Goal: Contribute content

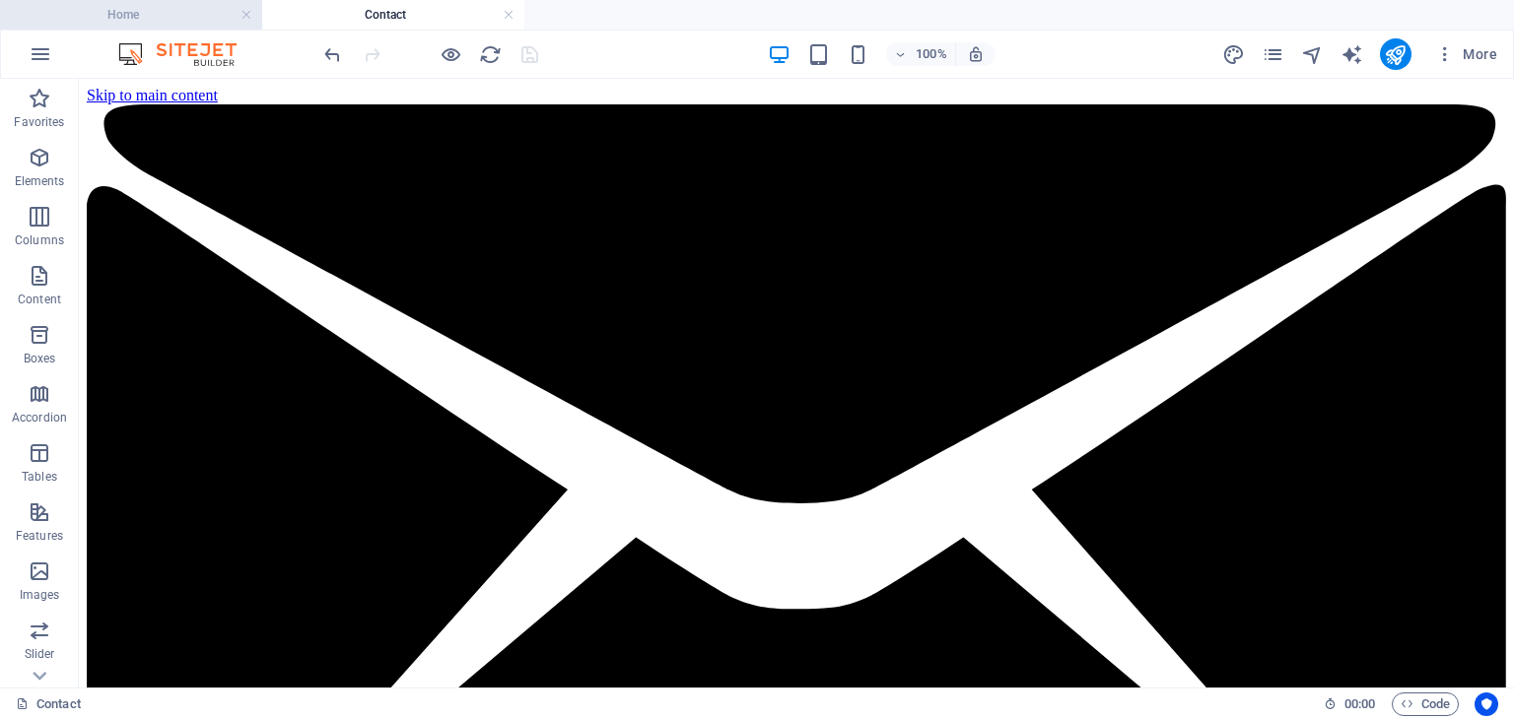
click at [153, 13] on h4 "Home" at bounding box center [131, 15] width 262 height 22
click at [1277, 60] on icon "pages" at bounding box center [1272, 54] width 23 height 23
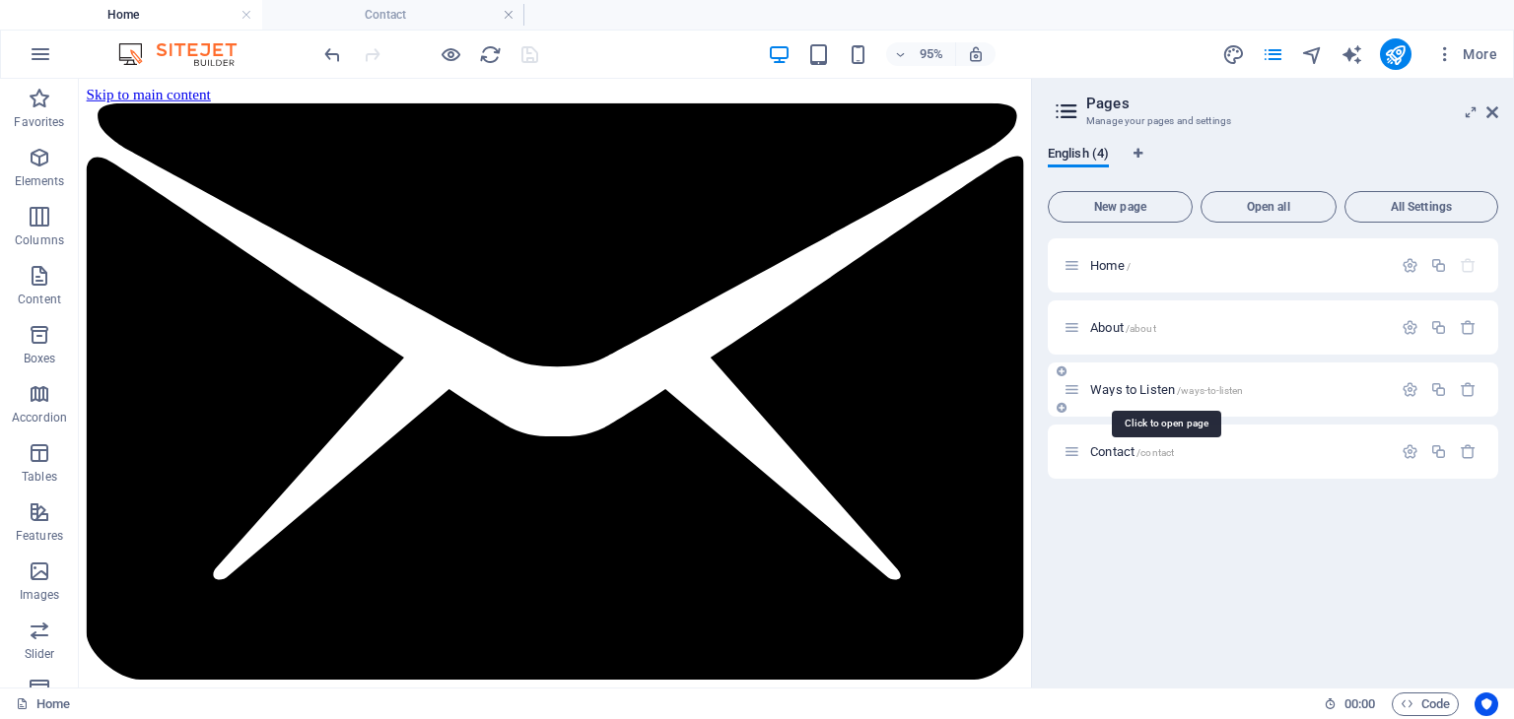
click at [1170, 392] on span "Ways to Listen /ways-to-listen" at bounding box center [1166, 389] width 153 height 15
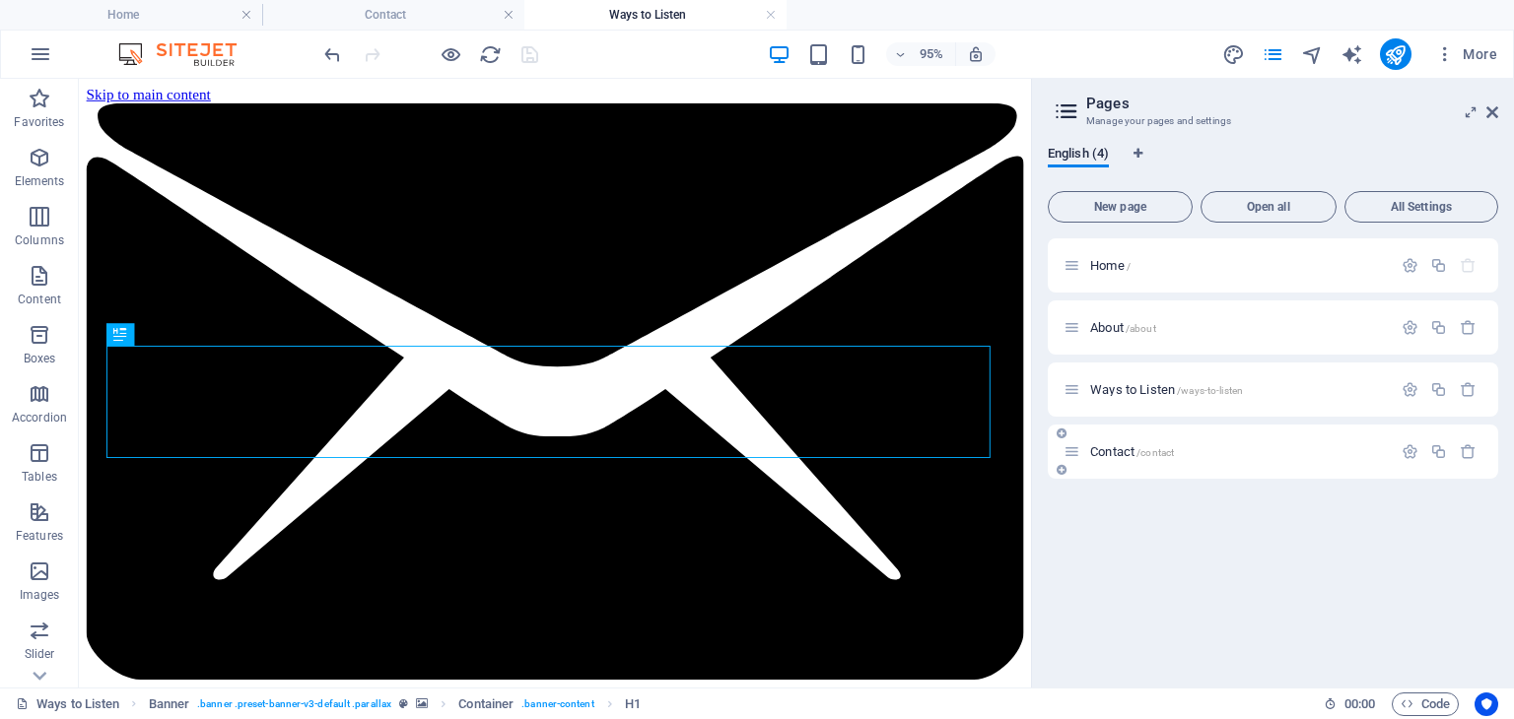
click at [1116, 450] on span "Contact /contact" at bounding box center [1132, 451] width 84 height 15
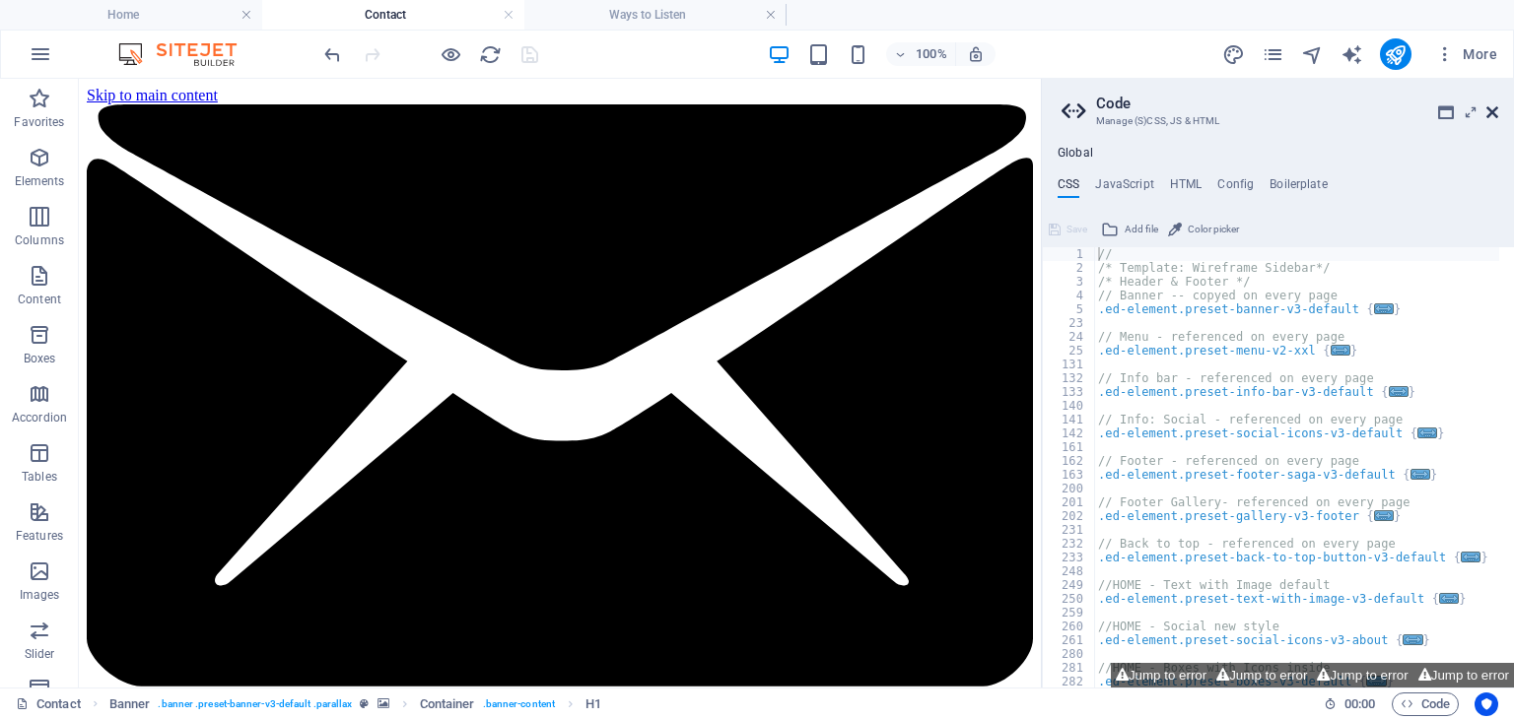
click at [1494, 115] on icon at bounding box center [1492, 112] width 12 height 16
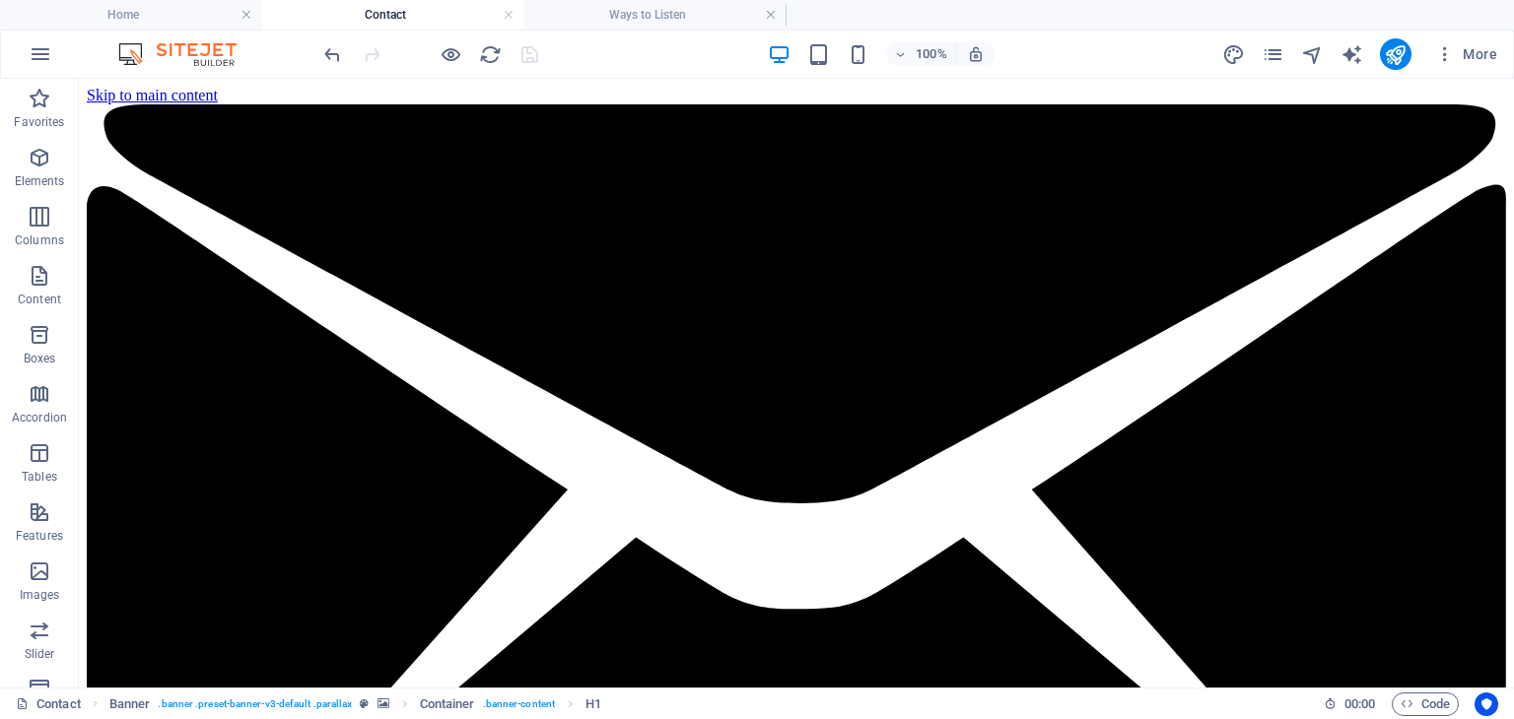
click at [1284, 47] on icon "pages" at bounding box center [1272, 54] width 23 height 23
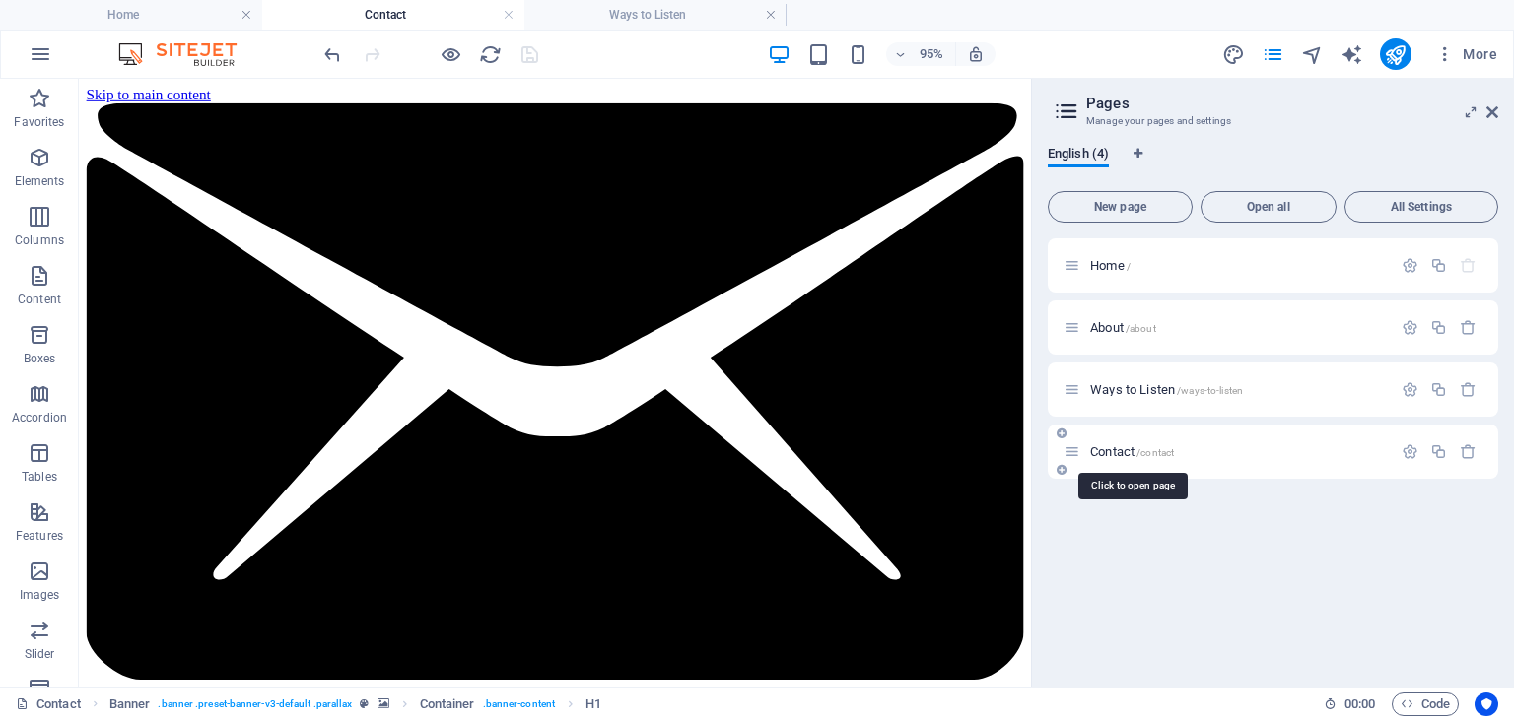
click at [1139, 447] on span "/contact" at bounding box center [1154, 452] width 37 height 11
click at [1138, 447] on span "/contact" at bounding box center [1154, 452] width 37 height 11
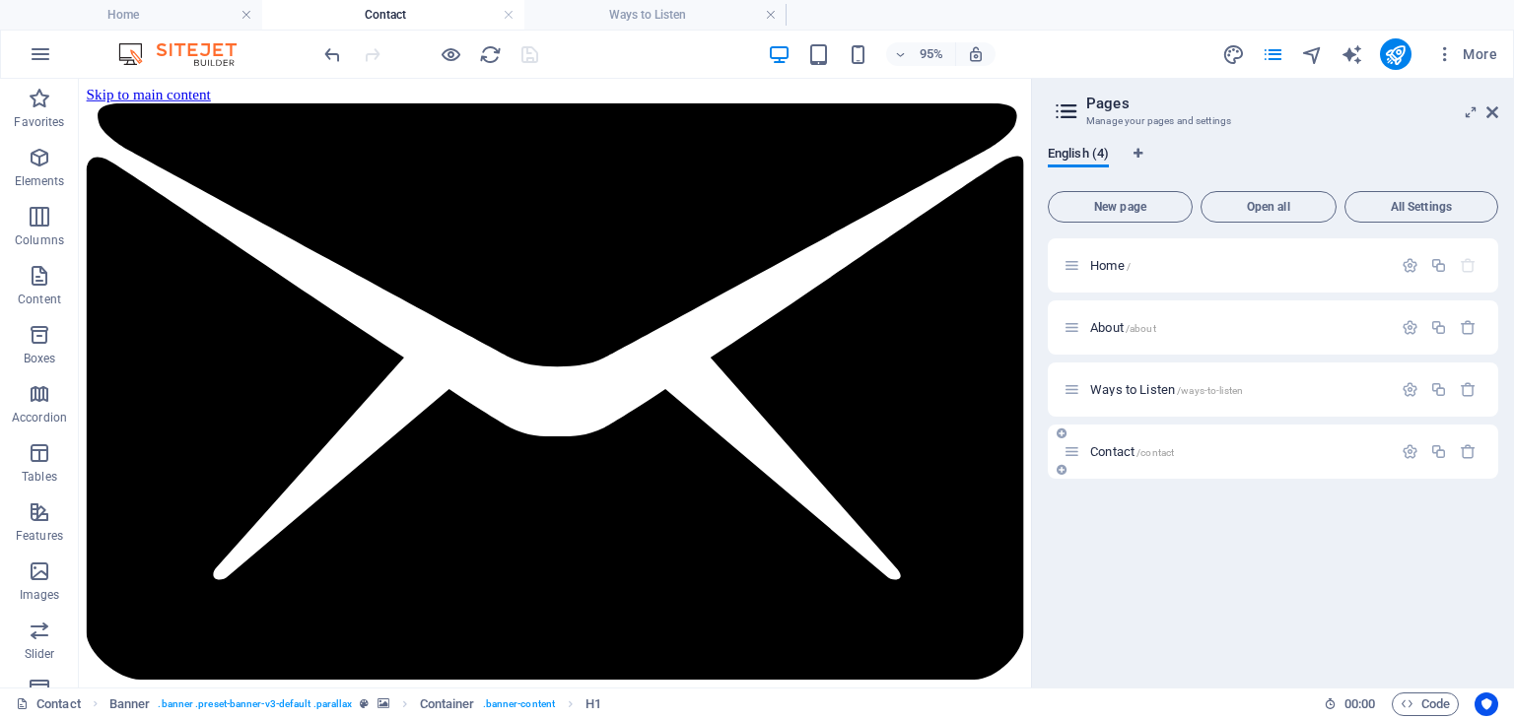
click at [1126, 454] on span "Contact /contact" at bounding box center [1132, 451] width 84 height 15
click at [1122, 440] on div "Contact /contact" at bounding box center [1227, 451] width 328 height 23
click at [1126, 454] on span "Contact /contact" at bounding box center [1132, 451] width 84 height 15
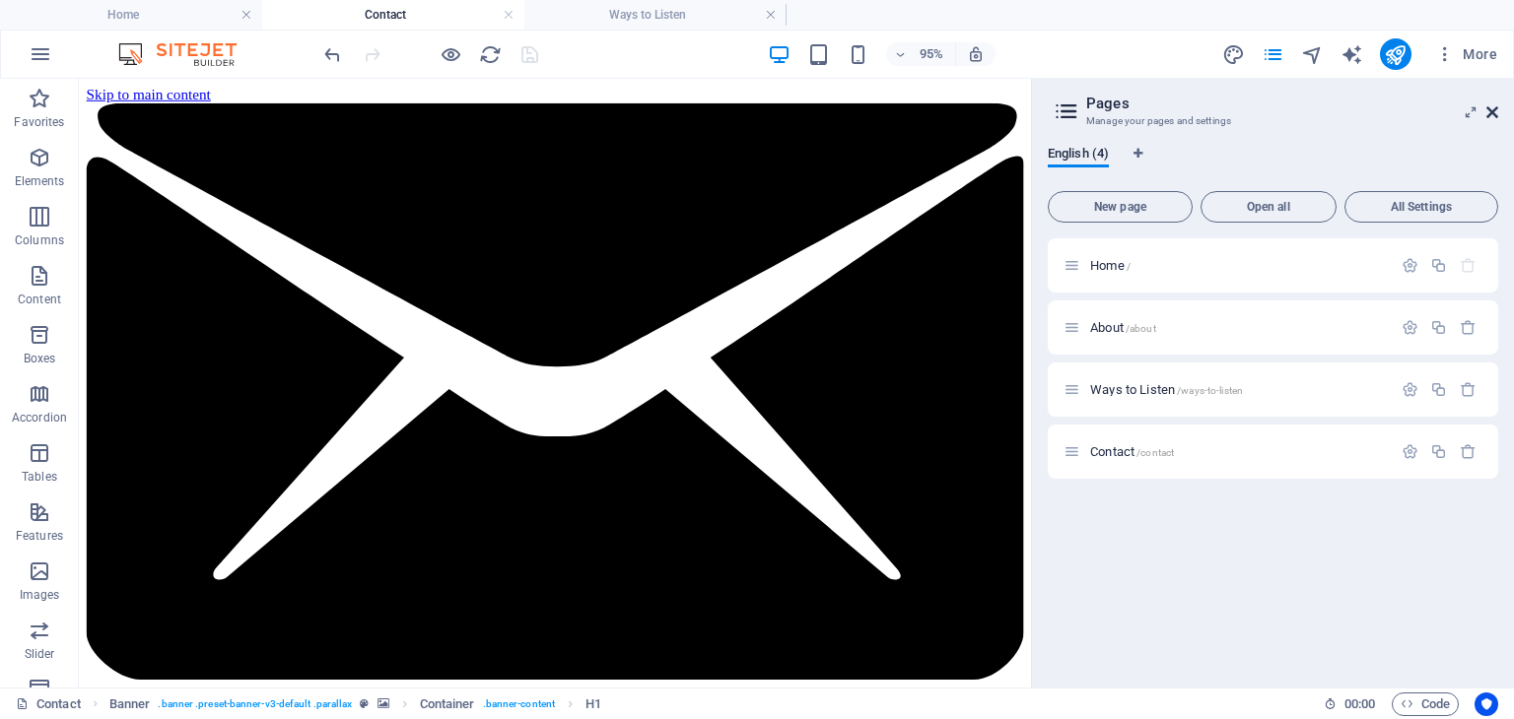
click at [1494, 115] on icon at bounding box center [1492, 112] width 12 height 16
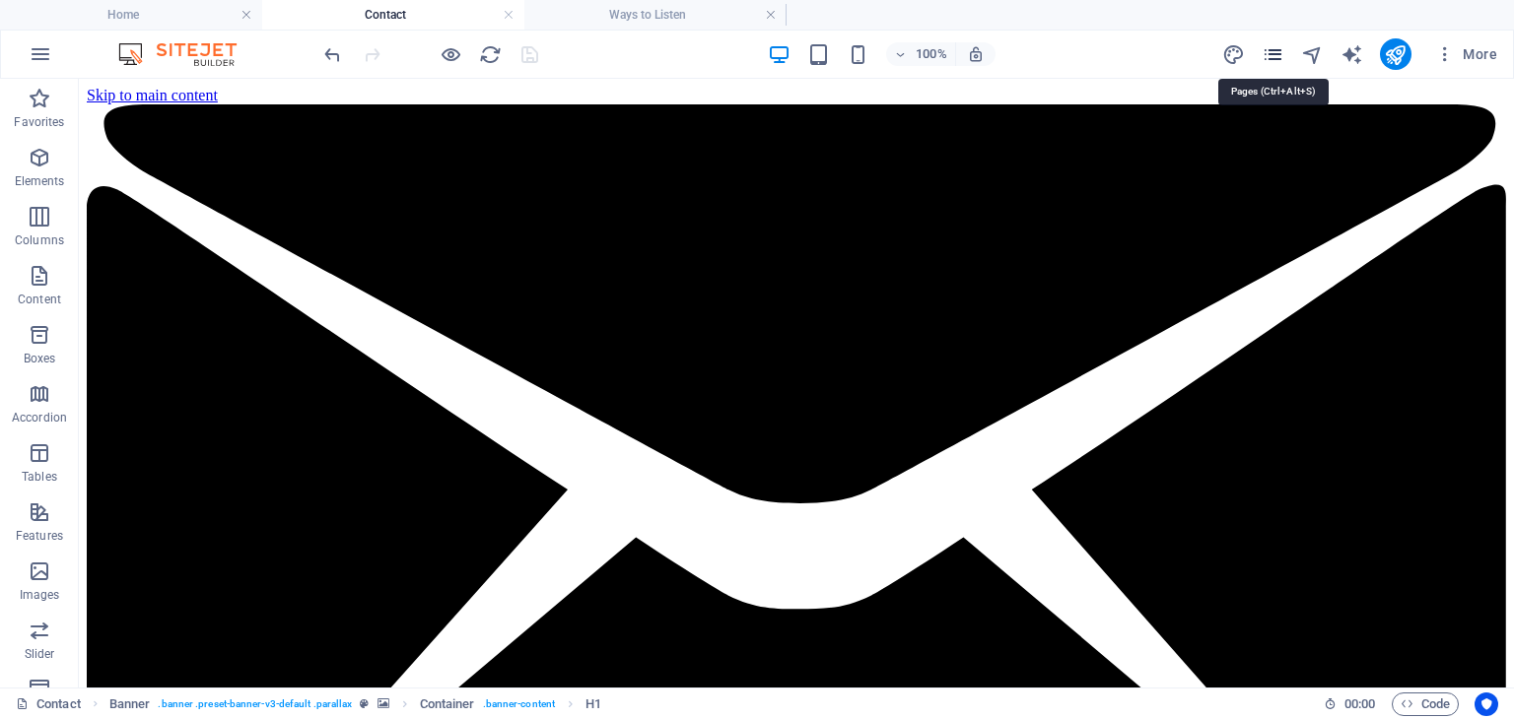
click at [1273, 52] on icon "pages" at bounding box center [1272, 54] width 23 height 23
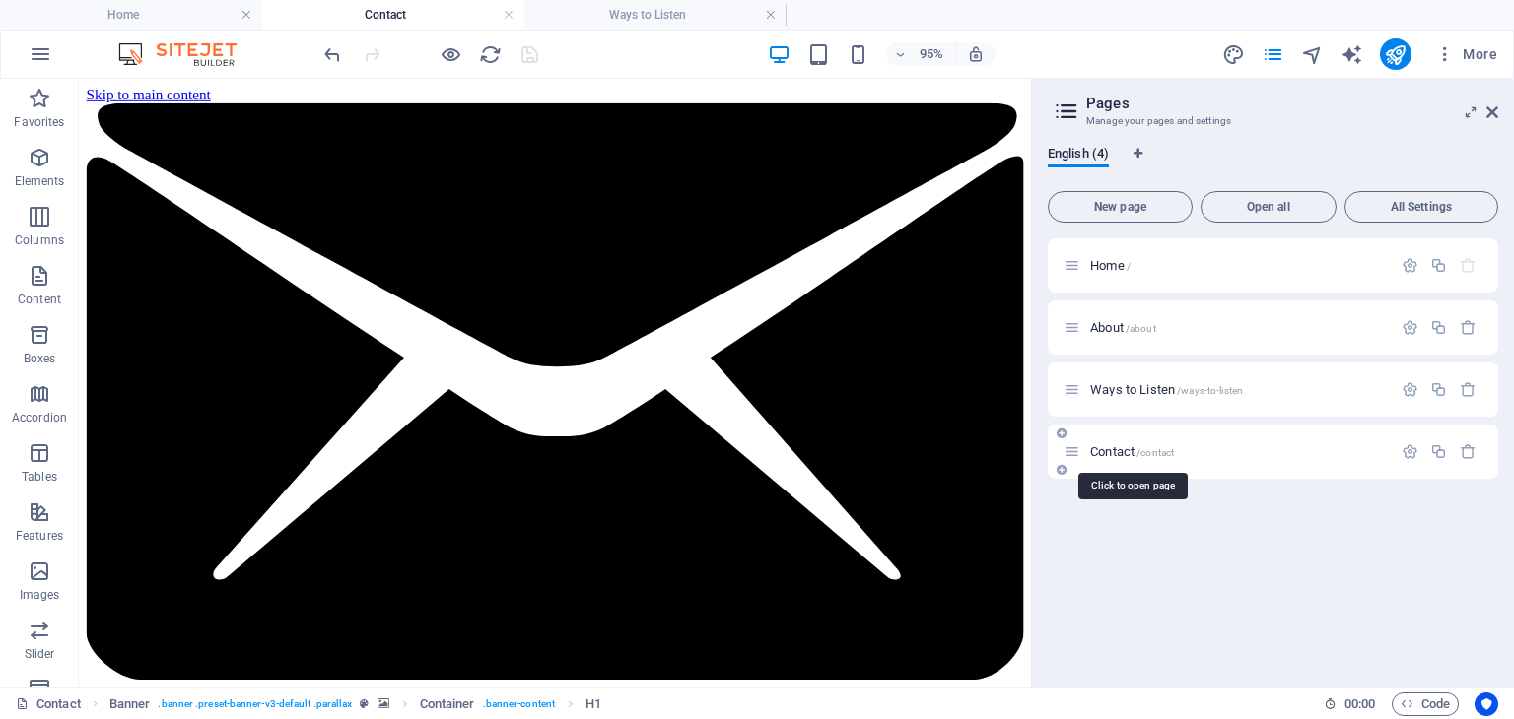
click at [1127, 448] on span "Contact /contact" at bounding box center [1132, 451] width 84 height 15
drag, startPoint x: 455, startPoint y: 18, endPoint x: 789, endPoint y: 9, distance: 334.2
click at [1118, 324] on span "About /about" at bounding box center [1123, 327] width 66 height 15
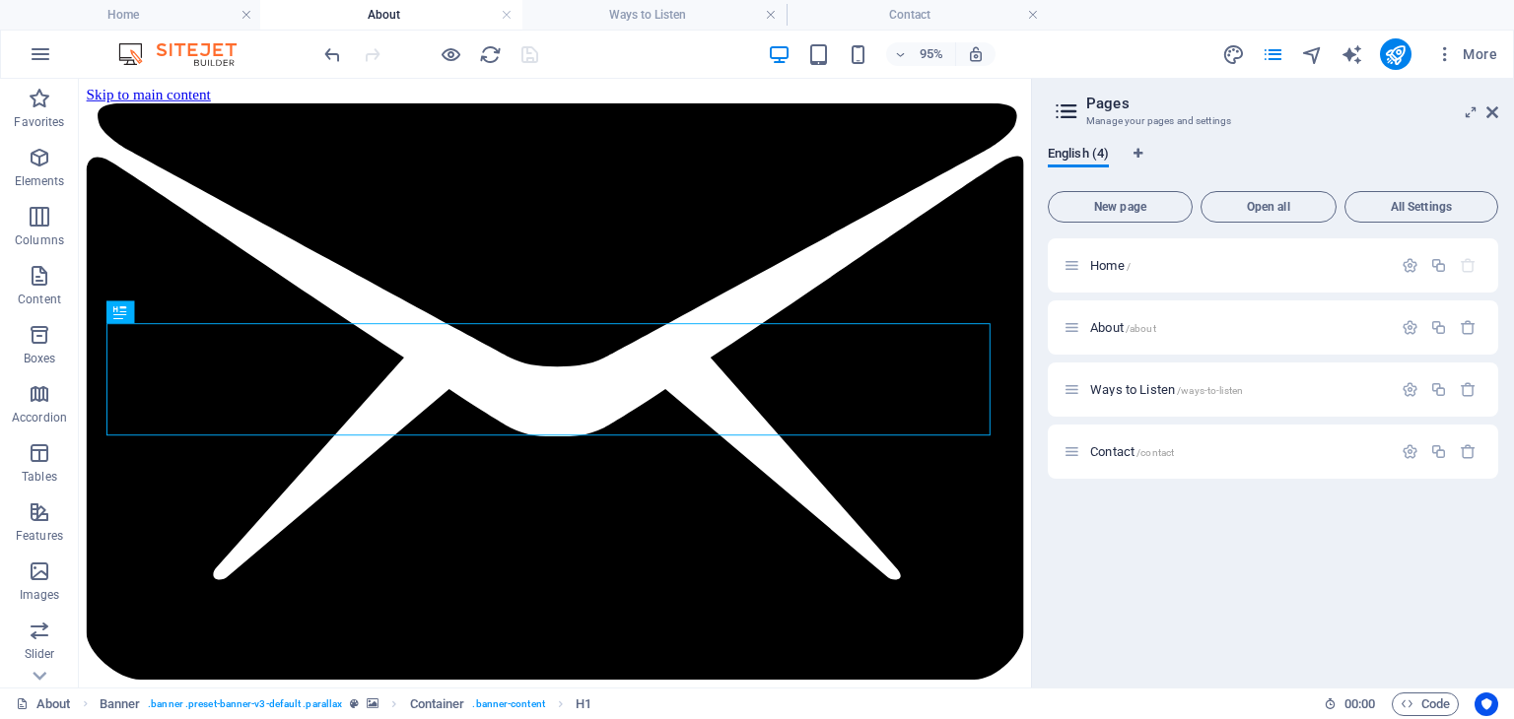
drag, startPoint x: 864, startPoint y: 9, endPoint x: 348, endPoint y: 6, distance: 516.4
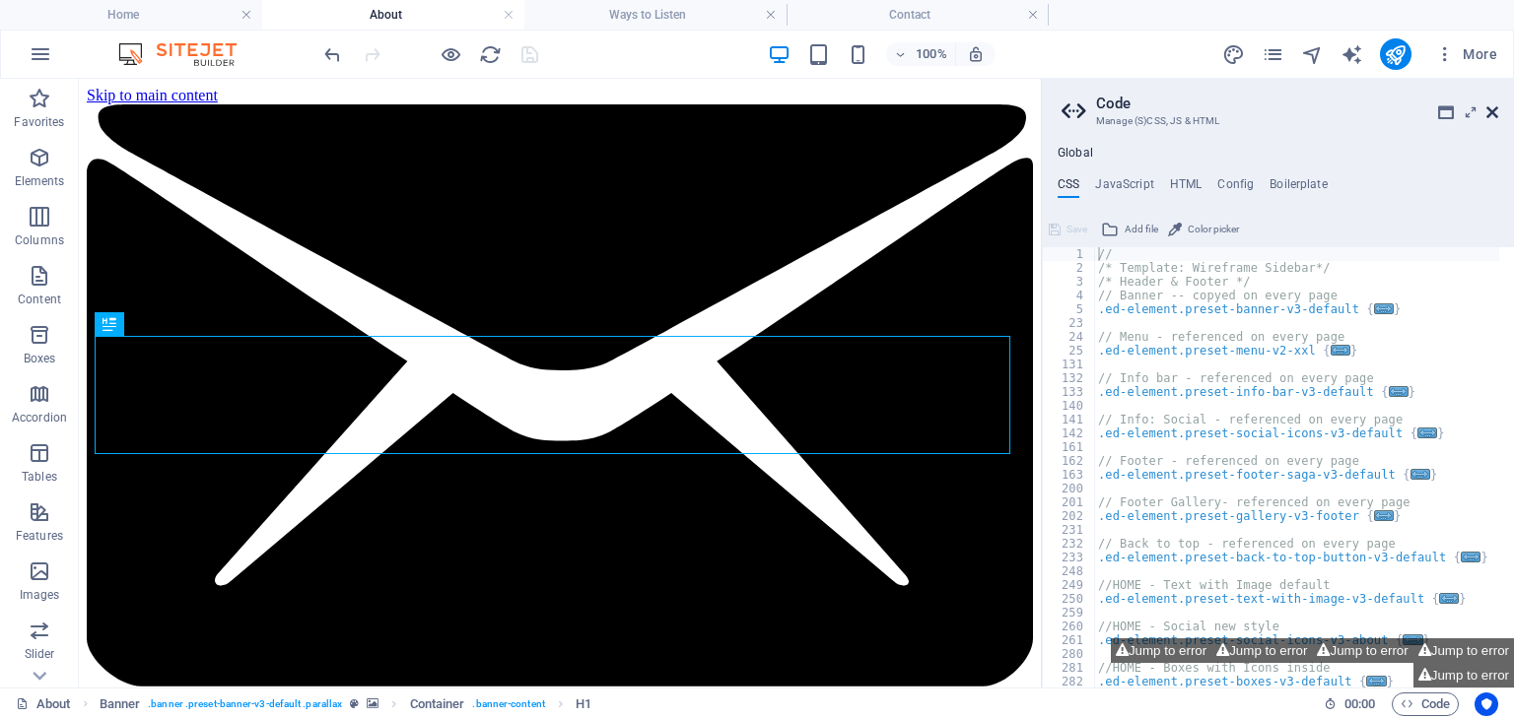
click at [1495, 116] on icon at bounding box center [1492, 112] width 12 height 16
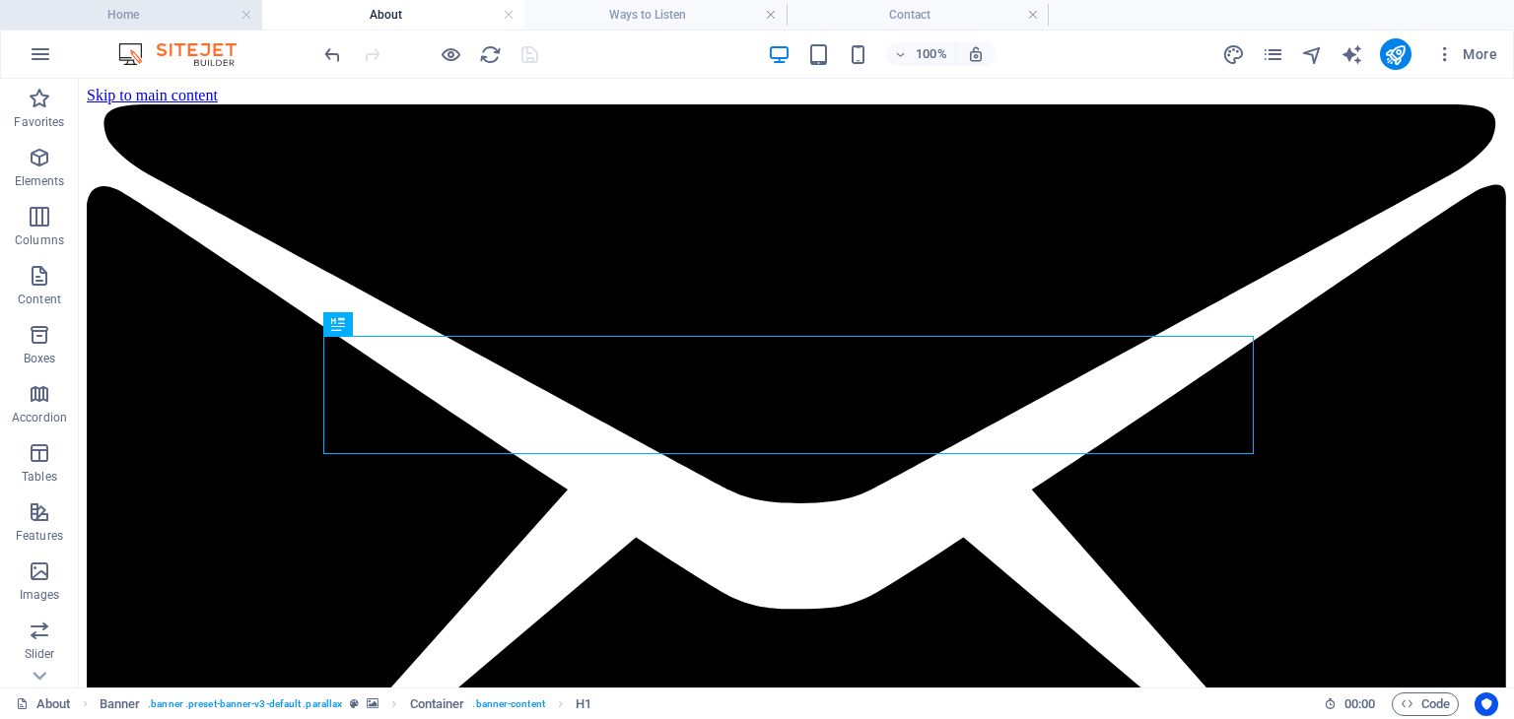
click at [166, 10] on h4 "Home" at bounding box center [131, 15] width 262 height 22
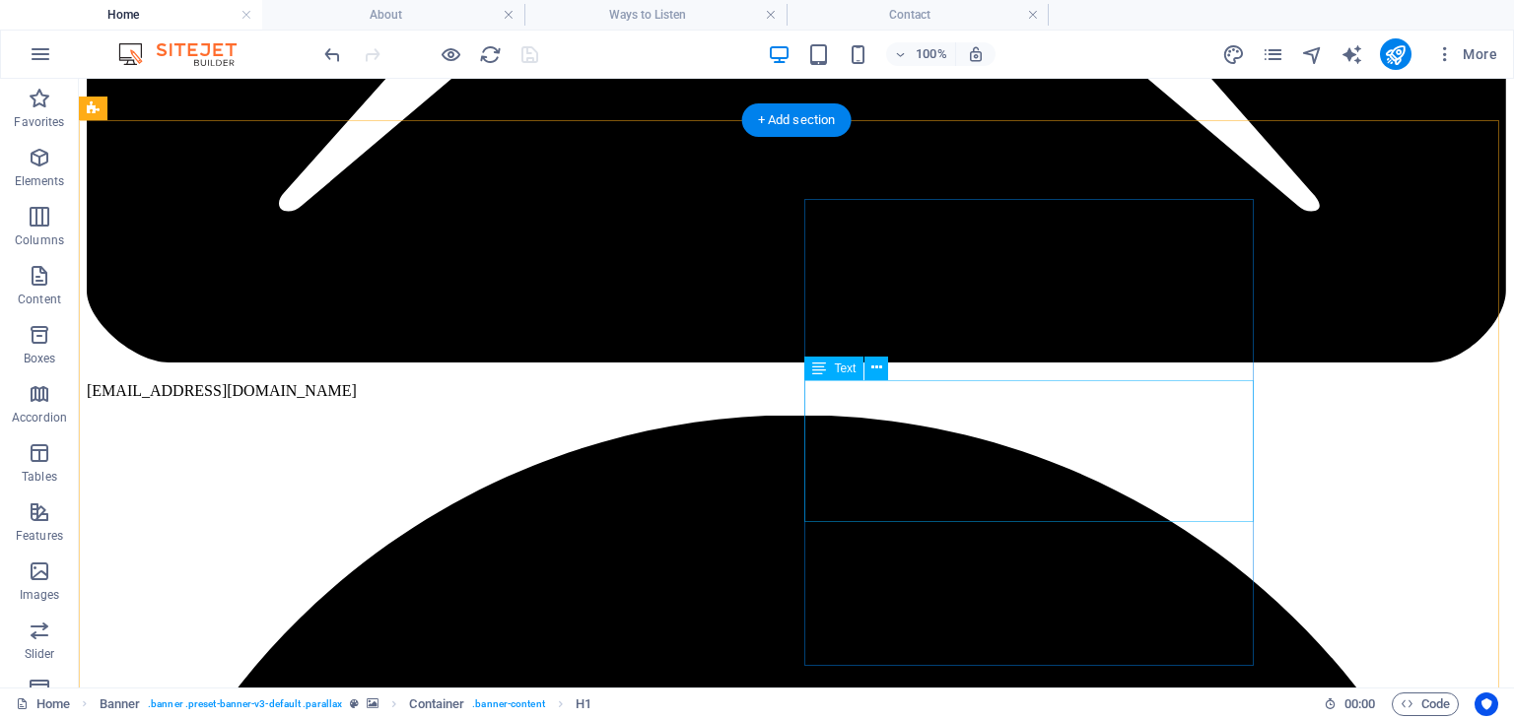
scroll to position [615, 0]
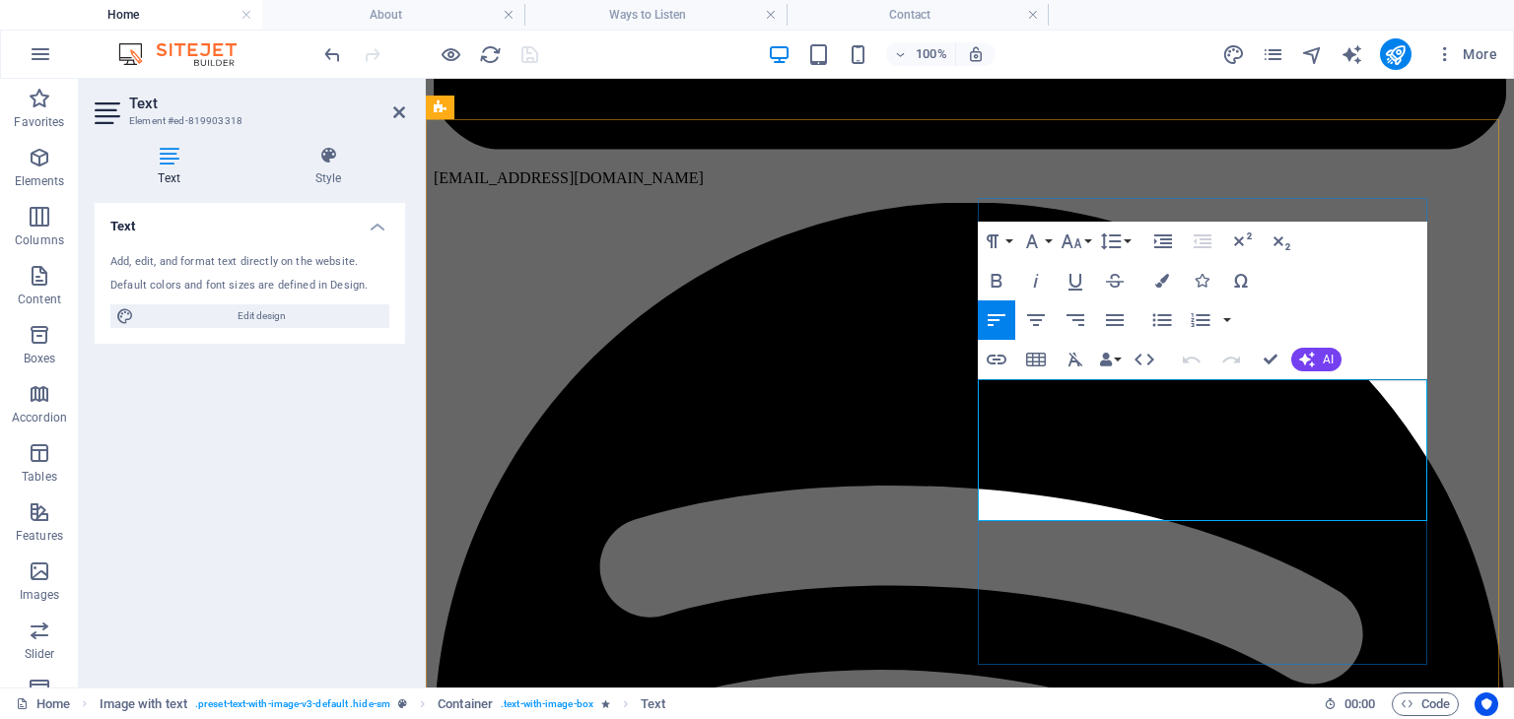
drag, startPoint x: 1392, startPoint y: 509, endPoint x: 1175, endPoint y: 406, distance: 241.1
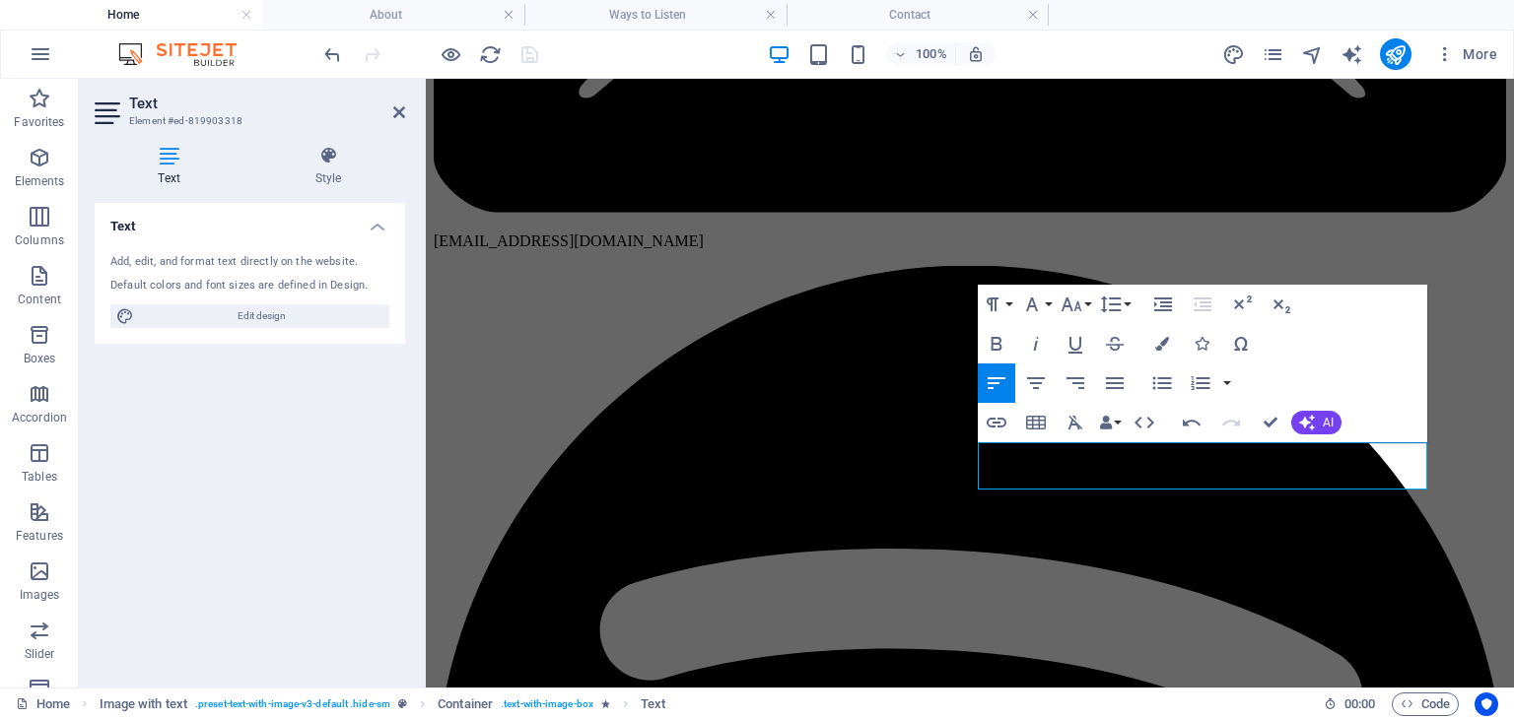
scroll to position [550, 0]
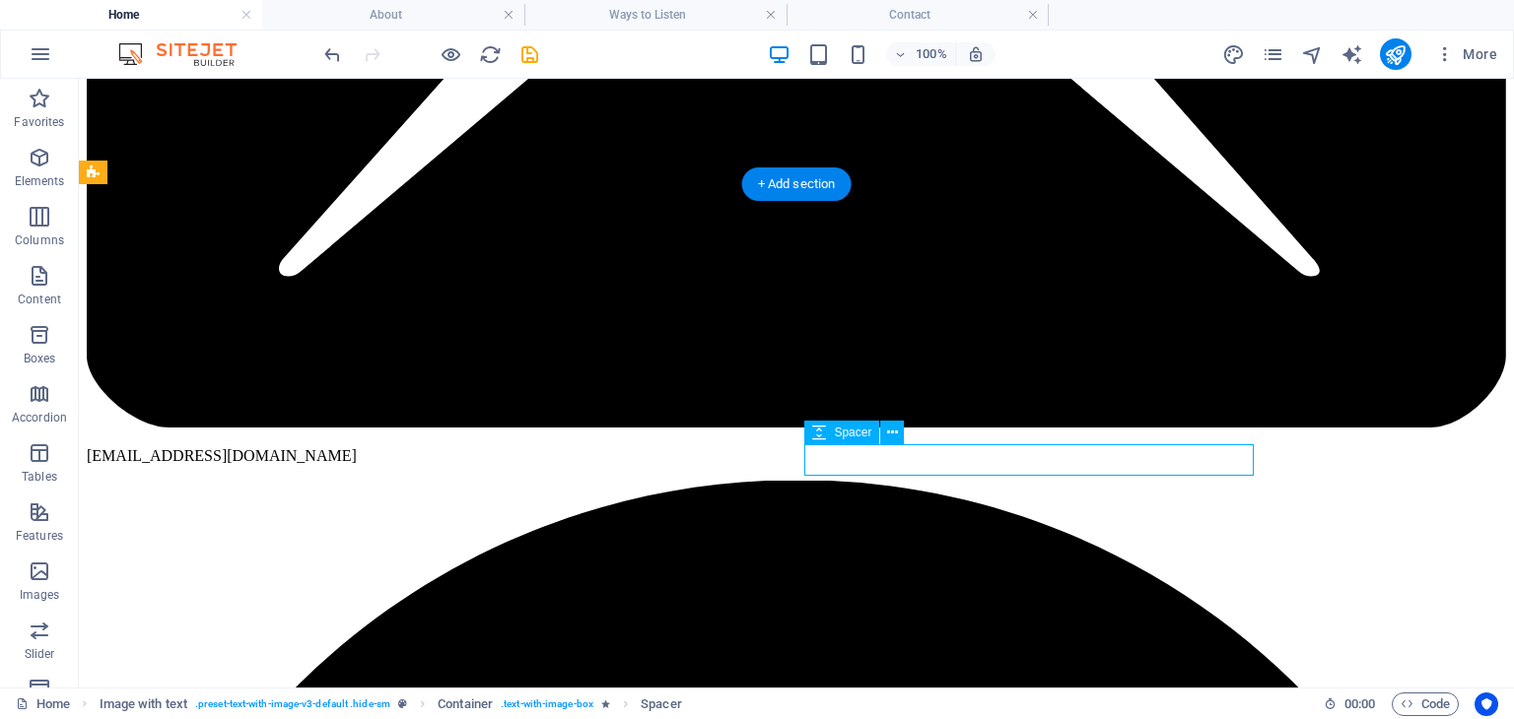
select select "px"
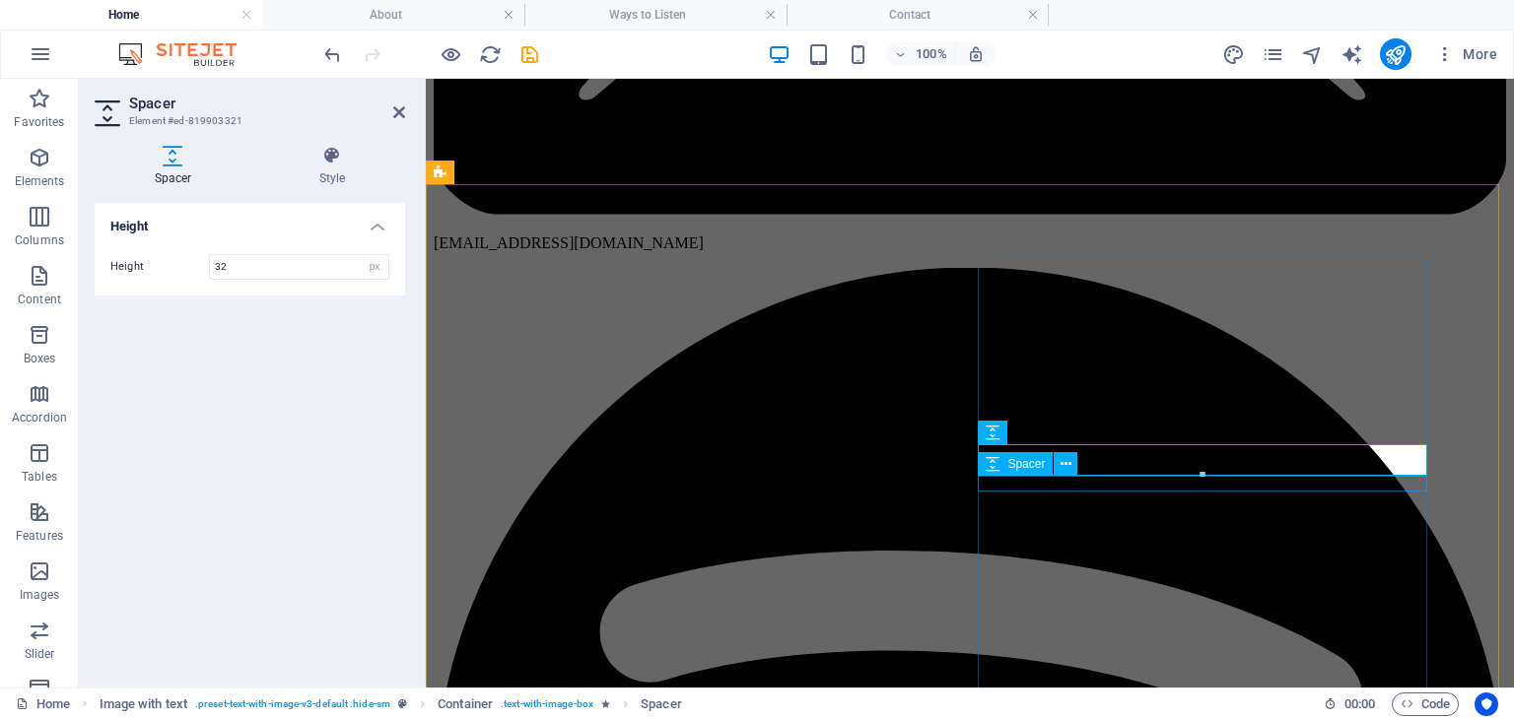
select select "px"
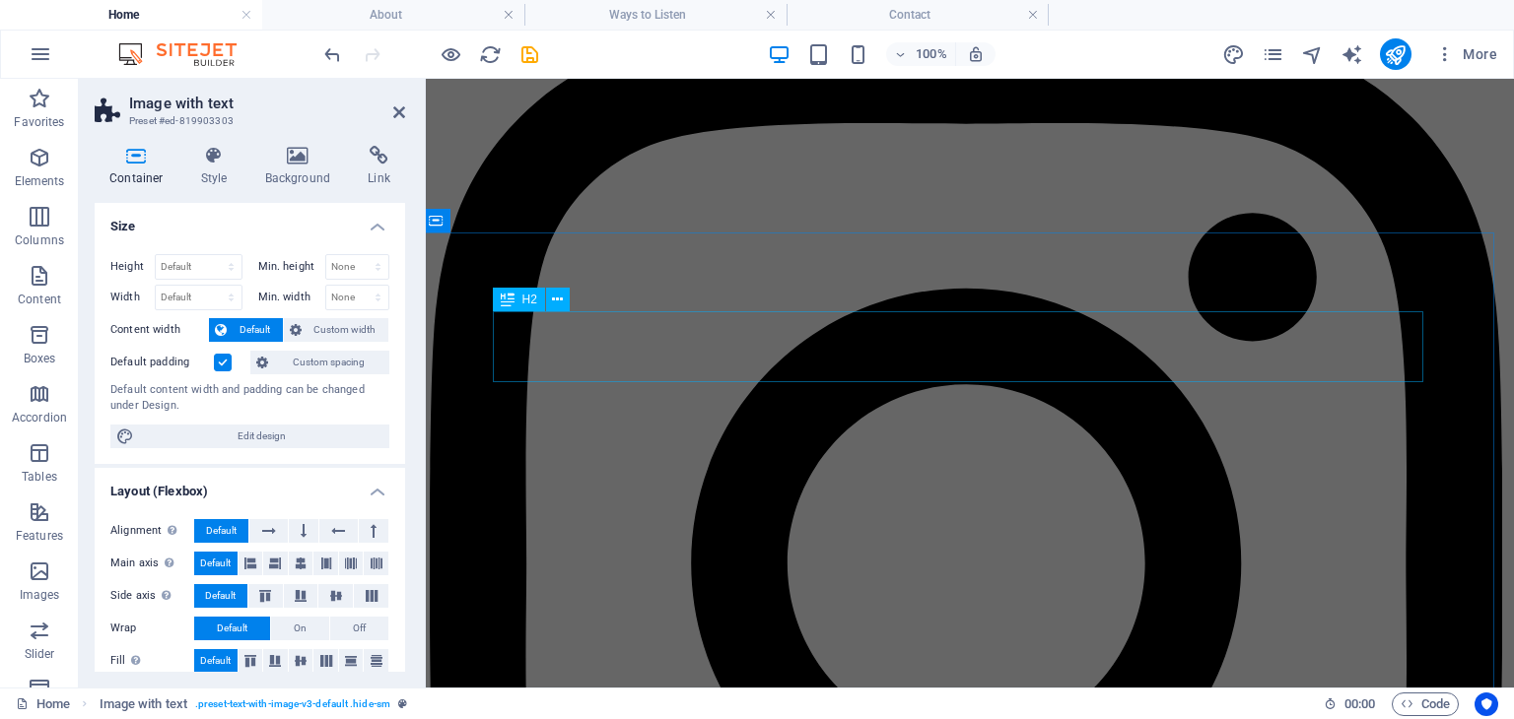
scroll to position [2002, 4]
